Goal: Communication & Community: Answer question/provide support

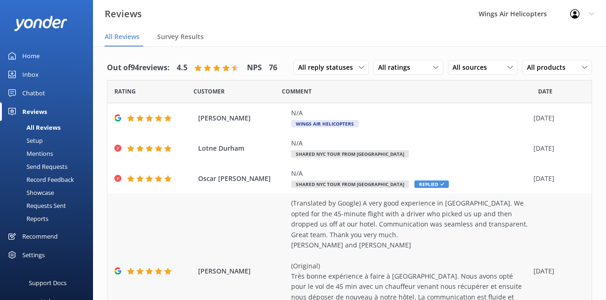
click at [362, 233] on div "(Translated by Google) A very good experience in [GEOGRAPHIC_DATA]. We opted fo…" at bounding box center [410, 265] width 238 height 135
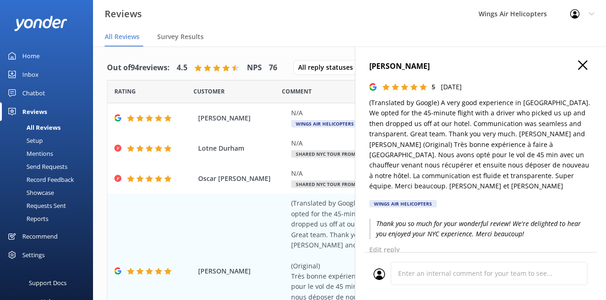
click at [584, 70] on button "button" at bounding box center [582, 65] width 9 height 10
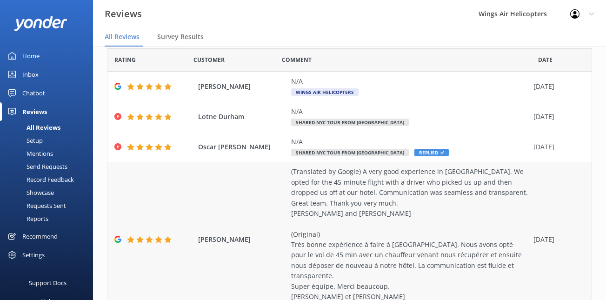
scroll to position [43, 0]
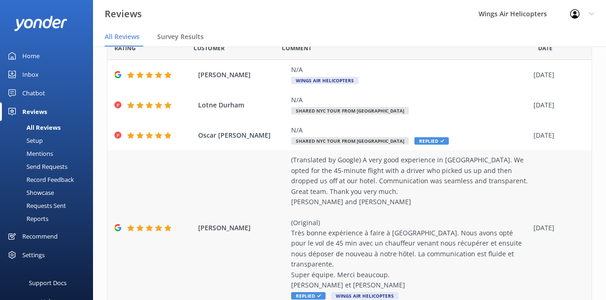
click at [395, 243] on div "(Translated by Google) A very good experience in [GEOGRAPHIC_DATA]. We opted fo…" at bounding box center [410, 222] width 238 height 135
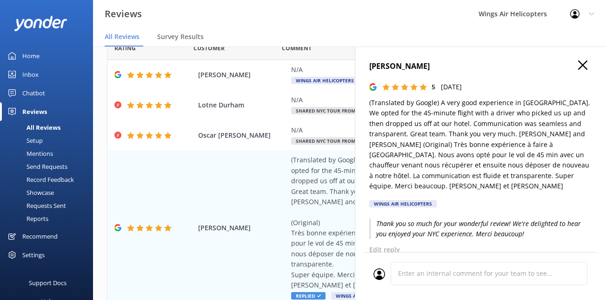
click at [578, 65] on icon "button" at bounding box center [582, 64] width 9 height 9
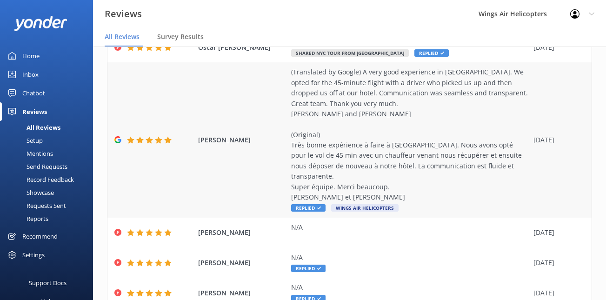
scroll to position [133, 0]
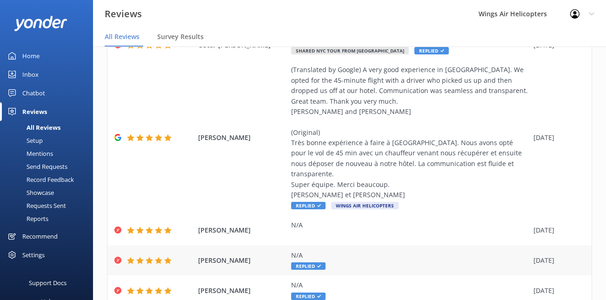
click at [416, 250] on div "N/A" at bounding box center [410, 255] width 238 height 10
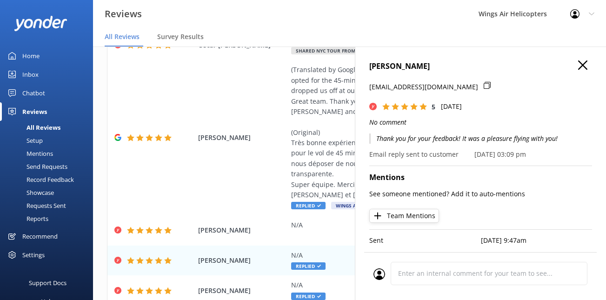
click at [453, 139] on p "Thank you for your feedback! It was a pleasure flying with you!" at bounding box center [480, 138] width 223 height 10
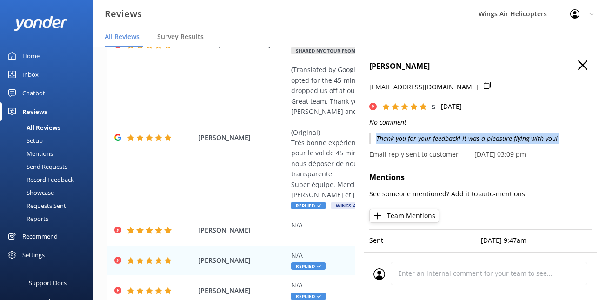
click at [453, 139] on p "Thank you for your feedback! It was a pleasure flying with you!" at bounding box center [480, 138] width 223 height 10
copy p "Thank you for your feedback! It was a pleasure flying with you!"
click at [584, 66] on use "button" at bounding box center [582, 64] width 9 height 9
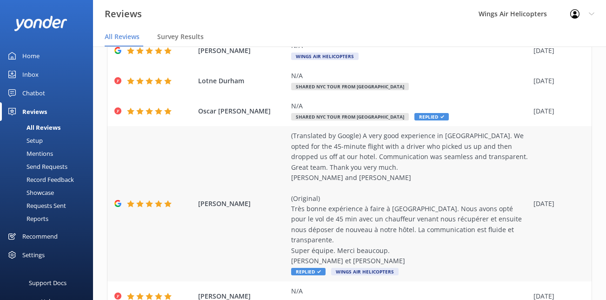
scroll to position [24, 0]
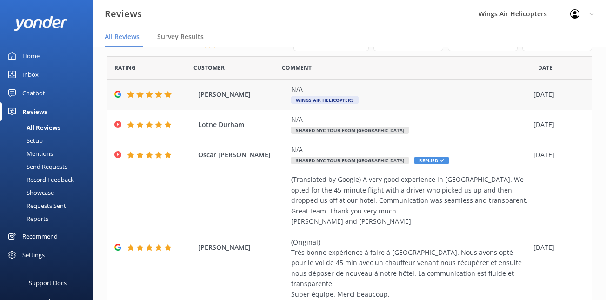
click at [385, 102] on div "N/A Wings Air Helicopters" at bounding box center [410, 94] width 238 height 21
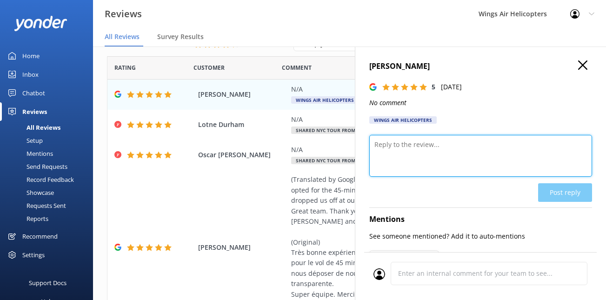
click at [409, 159] on textarea at bounding box center [480, 156] width 223 height 42
paste textarea "Thank you for your feedback! It was a pleasure flying with you!"
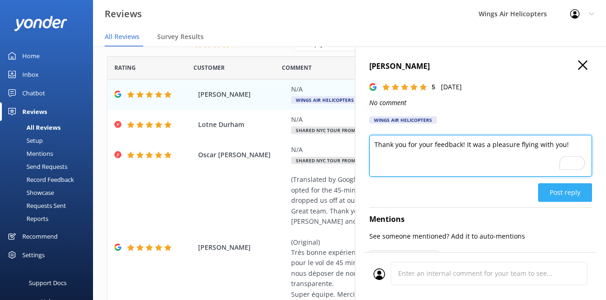
type textarea "Thank you for your feedback! It was a pleasure flying with you!"
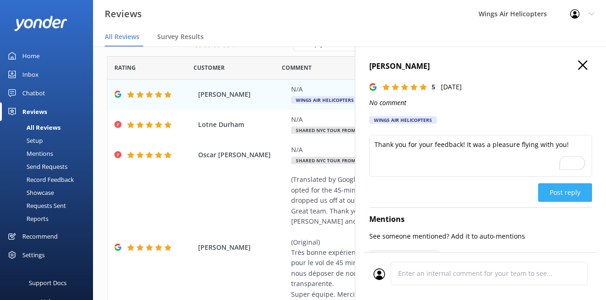
click at [555, 189] on button "Post reply" at bounding box center [565, 192] width 54 height 19
